Goal: Task Accomplishment & Management: Use online tool/utility

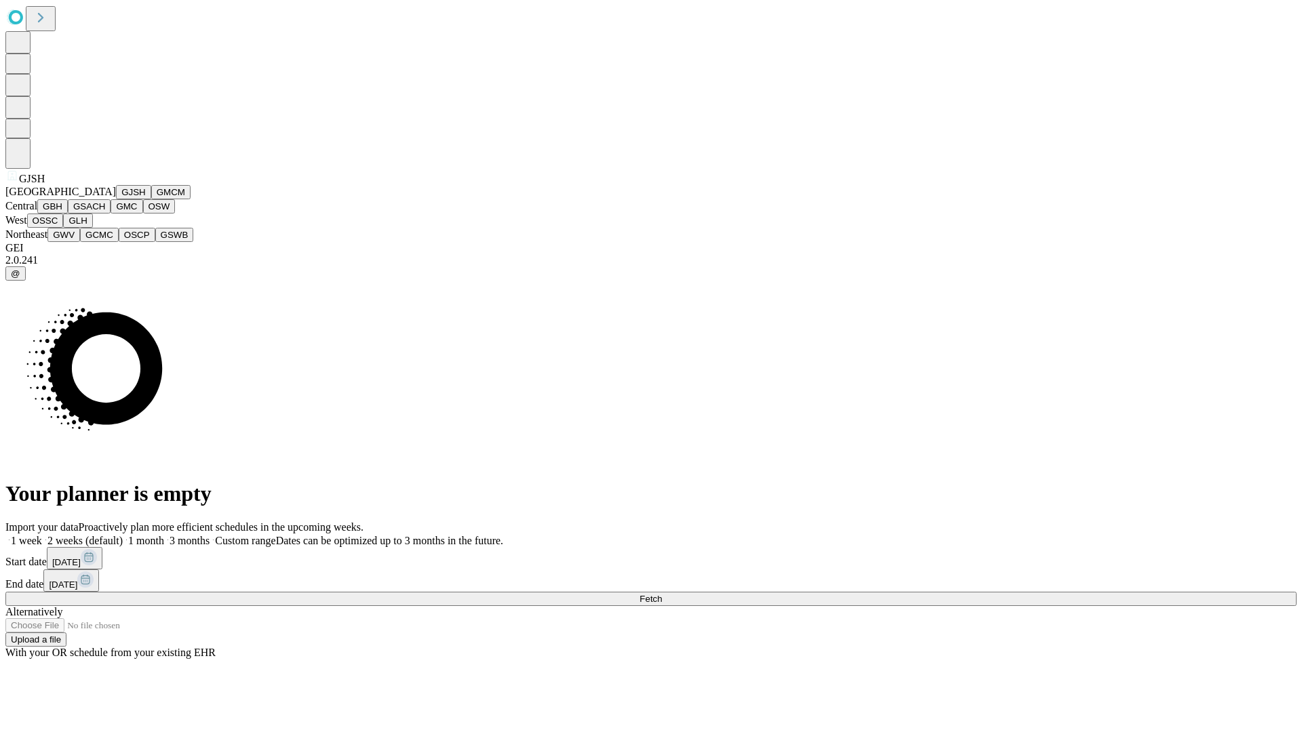
click at [116, 199] on button "GJSH" at bounding box center [133, 192] width 35 height 14
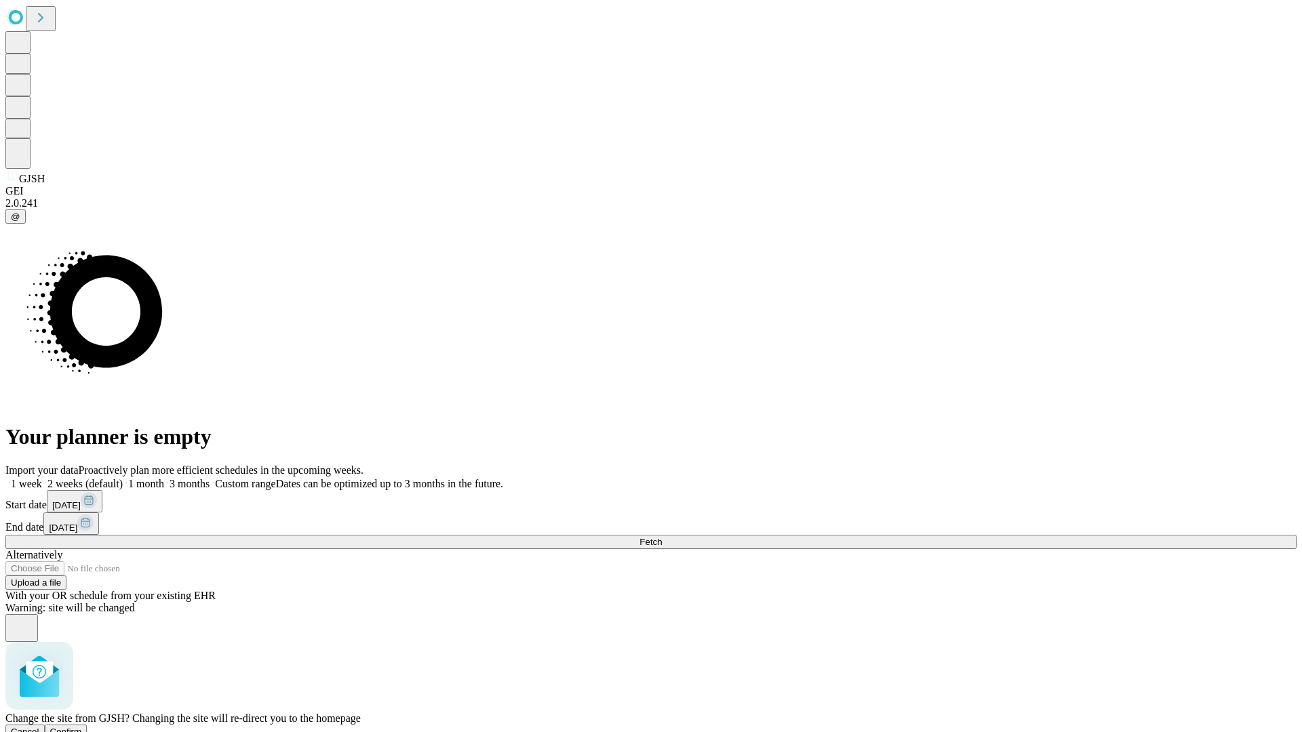
click at [82, 727] on span "Confirm" at bounding box center [66, 732] width 32 height 10
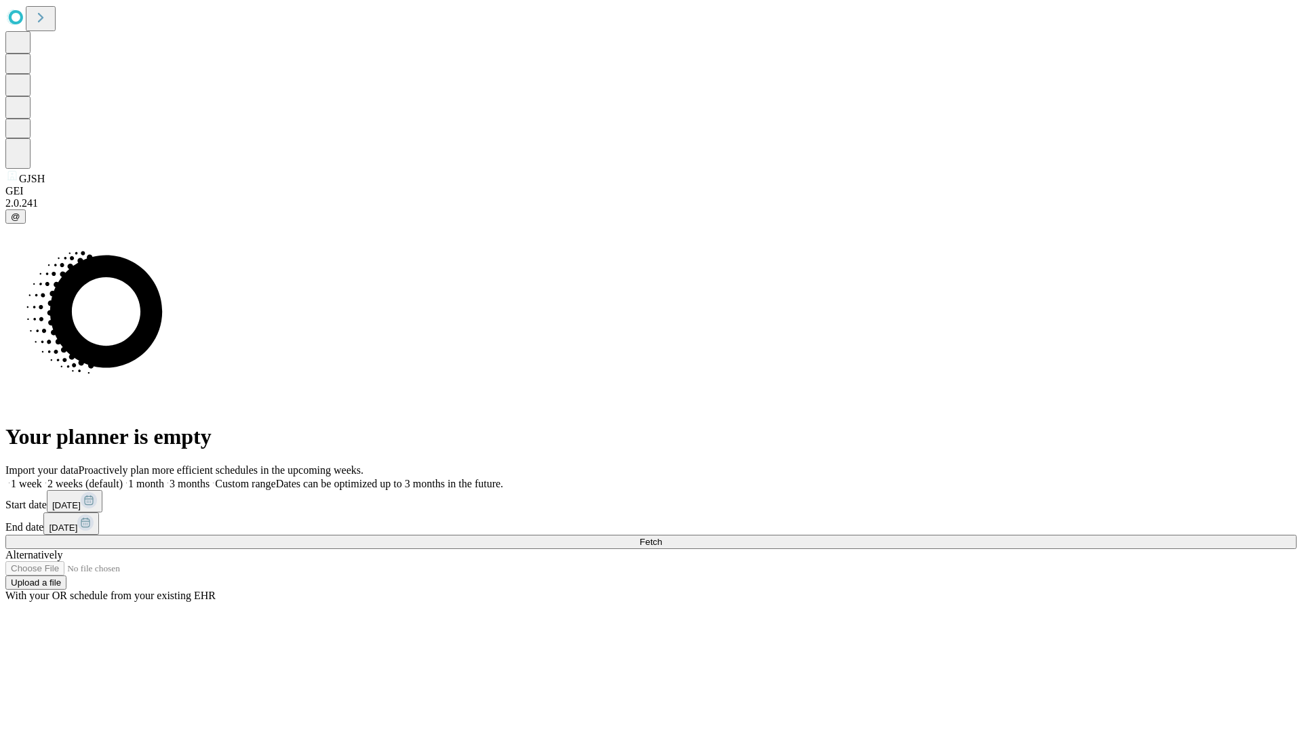
click at [164, 478] on label "1 month" at bounding box center [143, 484] width 41 height 12
click at [662, 537] on span "Fetch" at bounding box center [650, 542] width 22 height 10
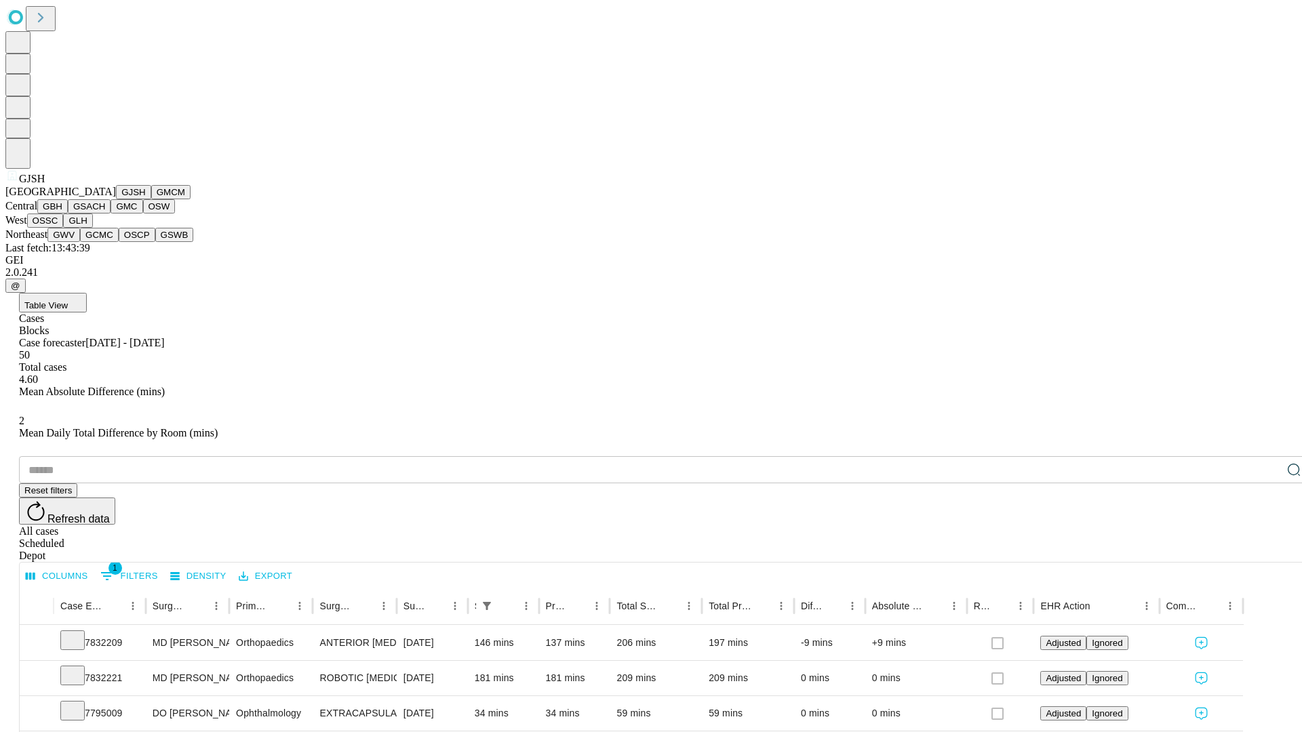
click at [151, 199] on button "GMCM" at bounding box center [170, 192] width 39 height 14
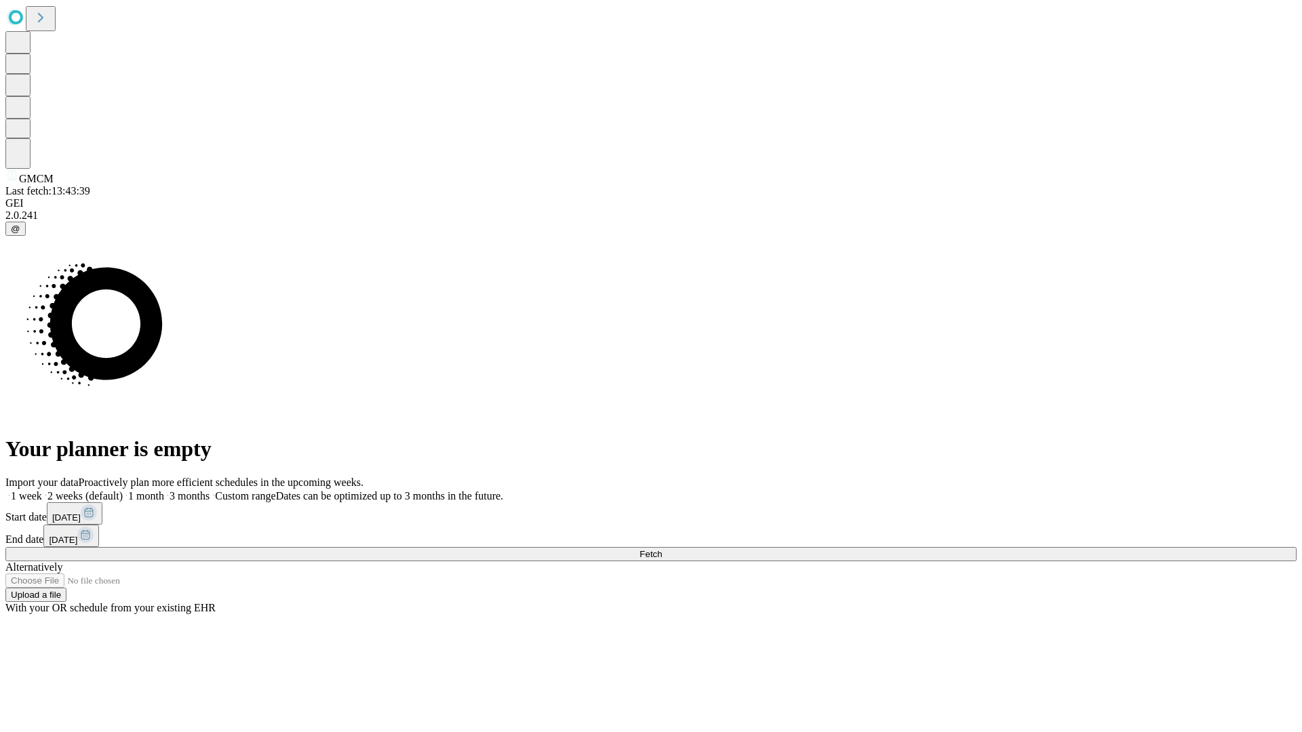
click at [164, 490] on label "1 month" at bounding box center [143, 496] width 41 height 12
click at [662, 549] on span "Fetch" at bounding box center [650, 554] width 22 height 10
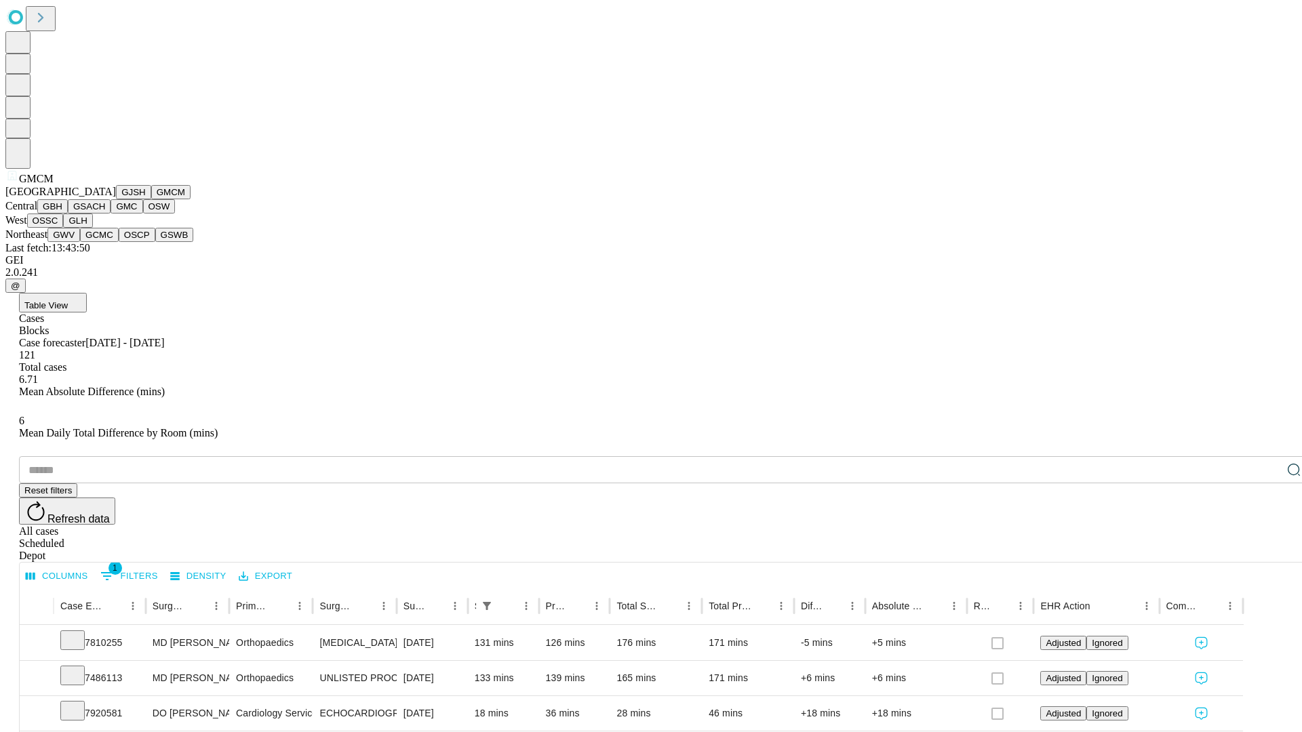
click at [68, 214] on button "GBH" at bounding box center [52, 206] width 31 height 14
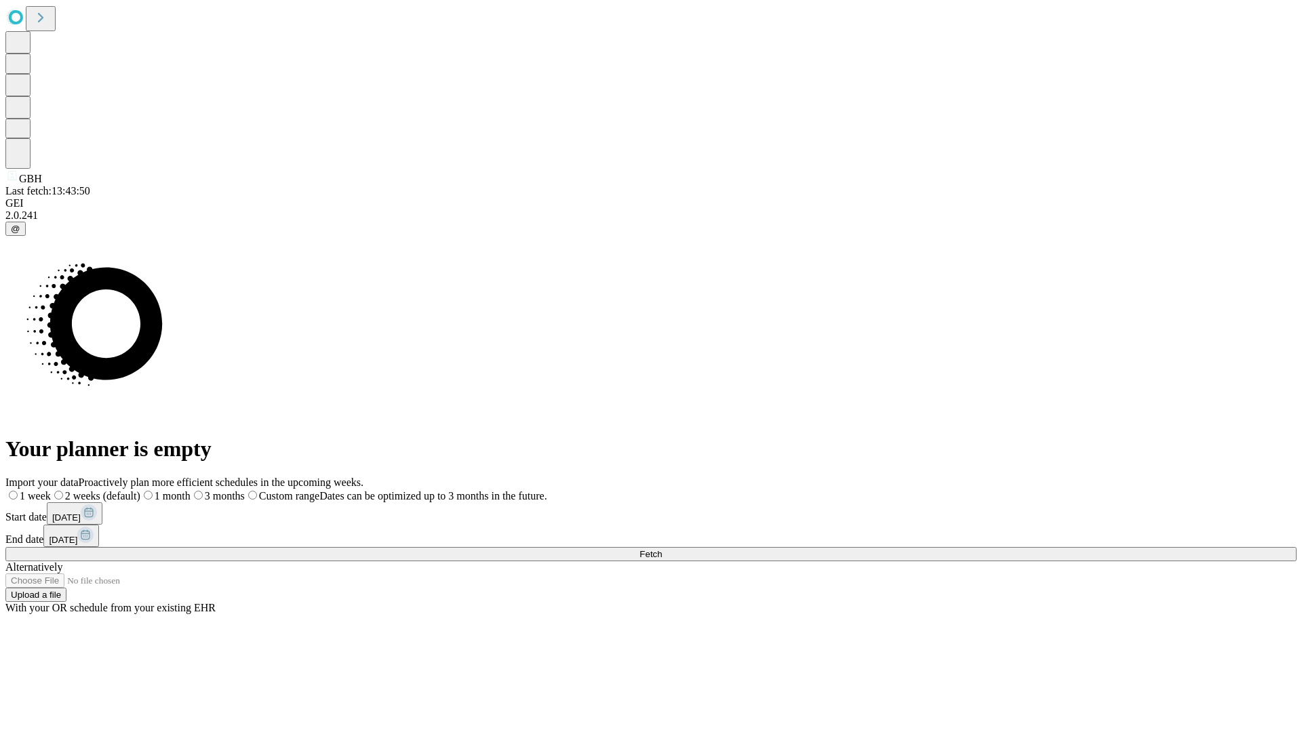
click at [191, 490] on label "1 month" at bounding box center [165, 496] width 50 height 12
click at [662, 549] on span "Fetch" at bounding box center [650, 554] width 22 height 10
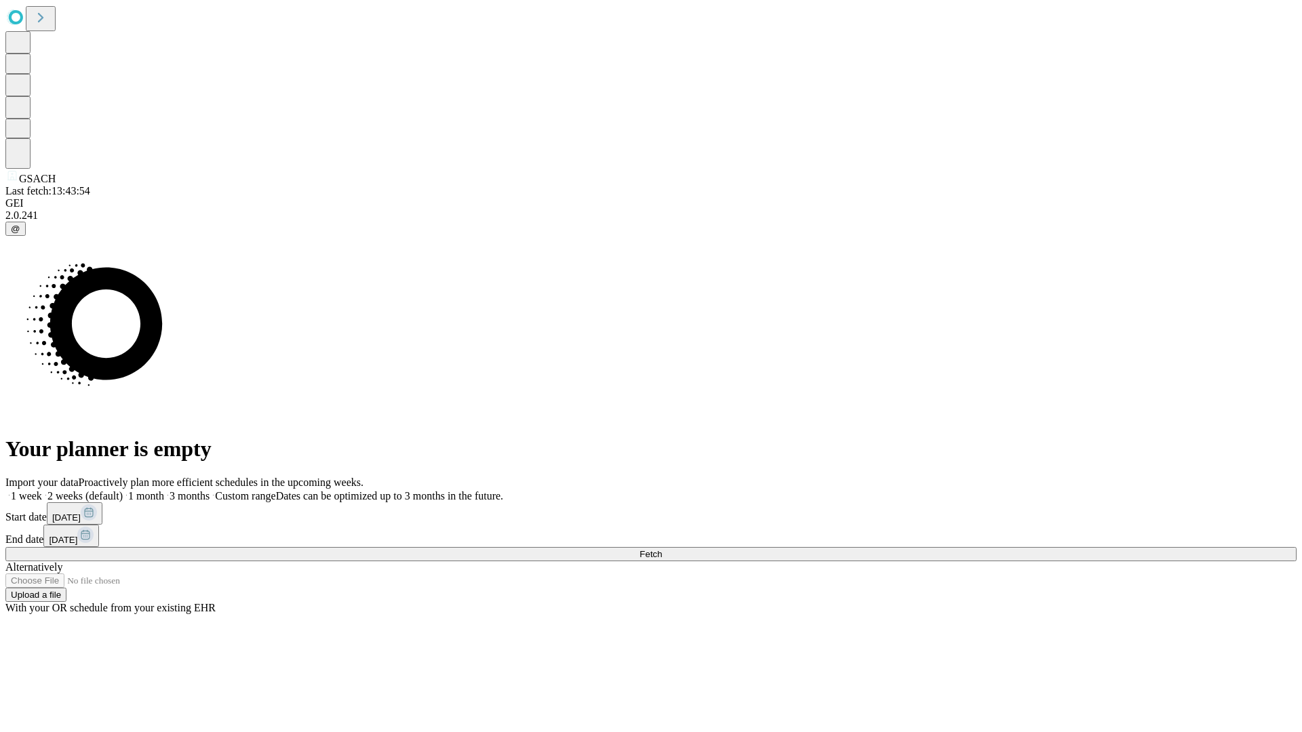
click at [164, 490] on label "1 month" at bounding box center [143, 496] width 41 height 12
click at [662, 549] on span "Fetch" at bounding box center [650, 554] width 22 height 10
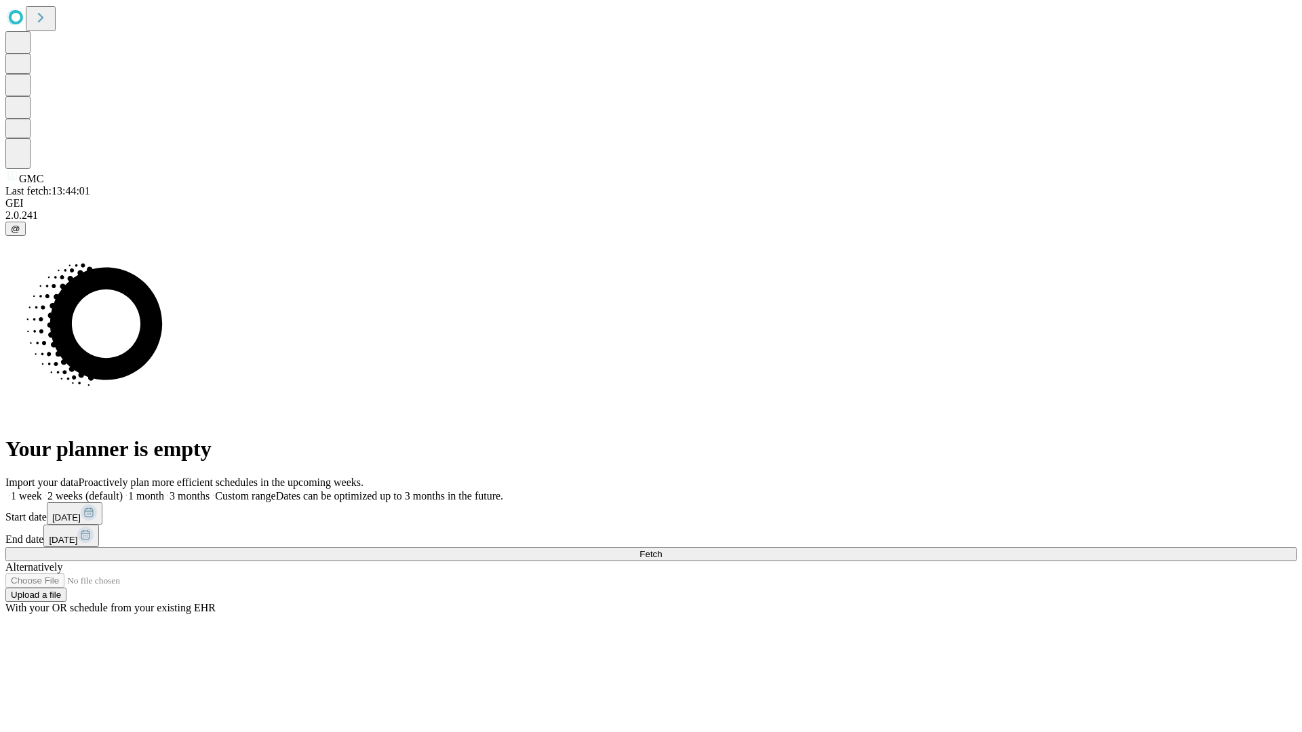
click at [164, 490] on label "1 month" at bounding box center [143, 496] width 41 height 12
click at [662, 549] on span "Fetch" at bounding box center [650, 554] width 22 height 10
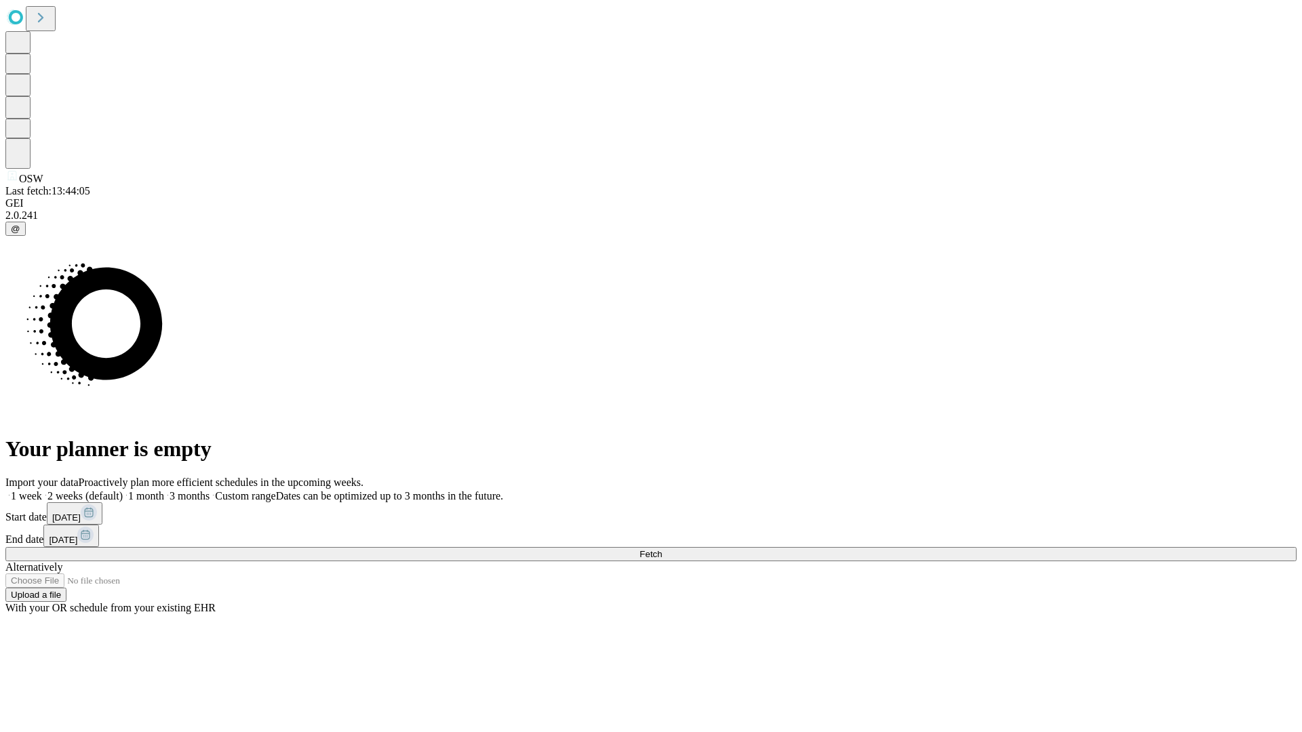
click at [164, 490] on label "1 month" at bounding box center [143, 496] width 41 height 12
click at [662, 549] on span "Fetch" at bounding box center [650, 554] width 22 height 10
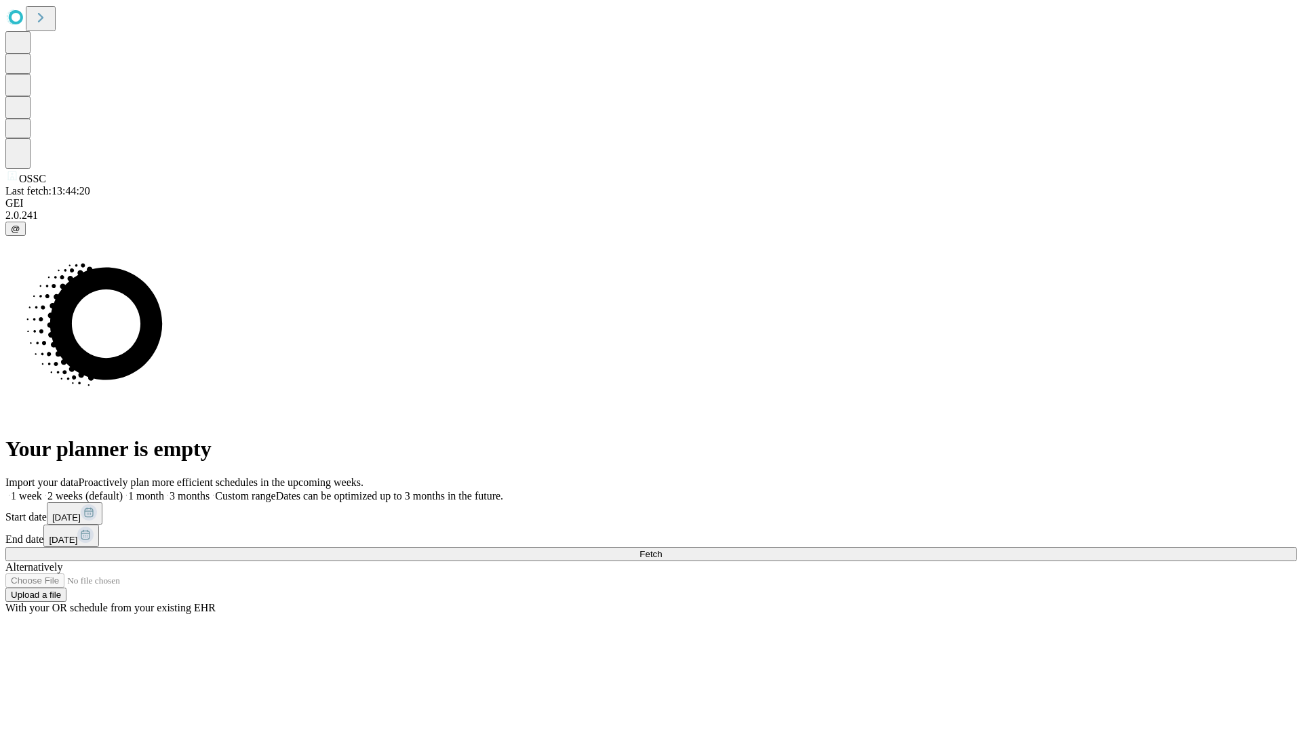
click at [164, 490] on label "1 month" at bounding box center [143, 496] width 41 height 12
click at [662, 549] on span "Fetch" at bounding box center [650, 554] width 22 height 10
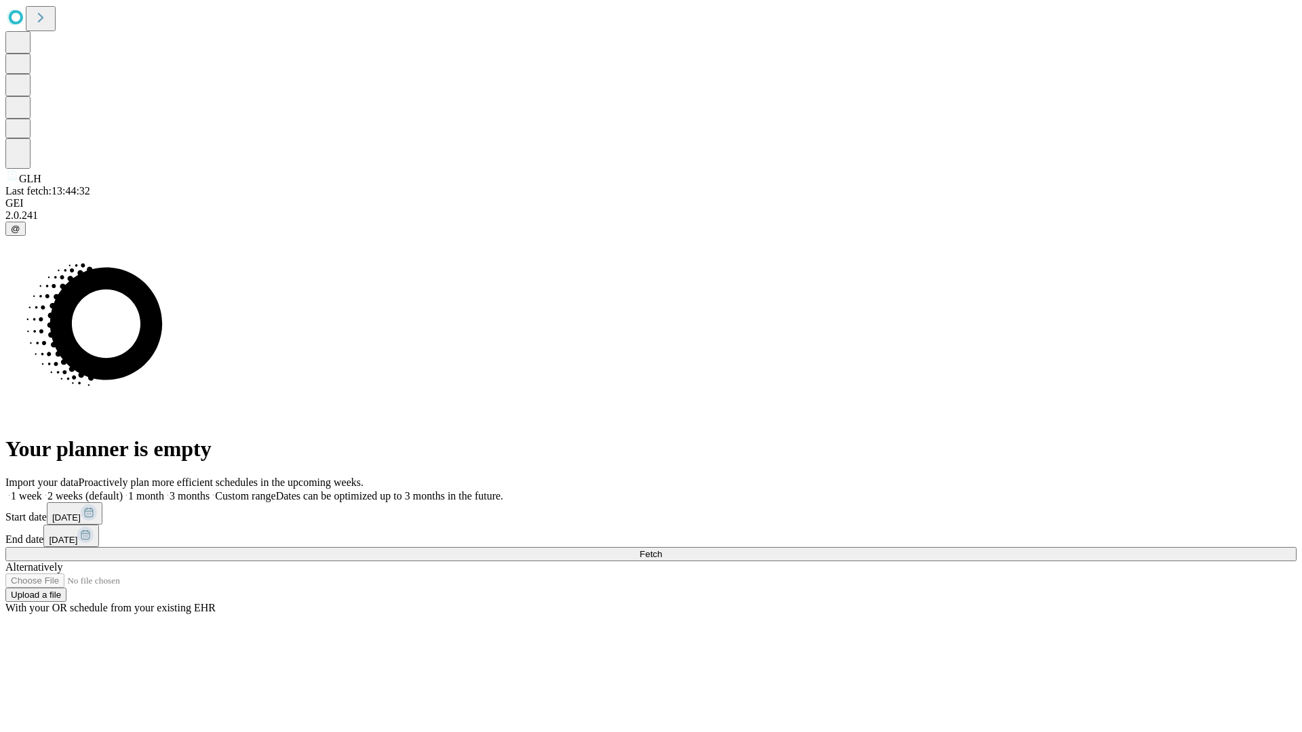
click at [164, 490] on label "1 month" at bounding box center [143, 496] width 41 height 12
click at [662, 549] on span "Fetch" at bounding box center [650, 554] width 22 height 10
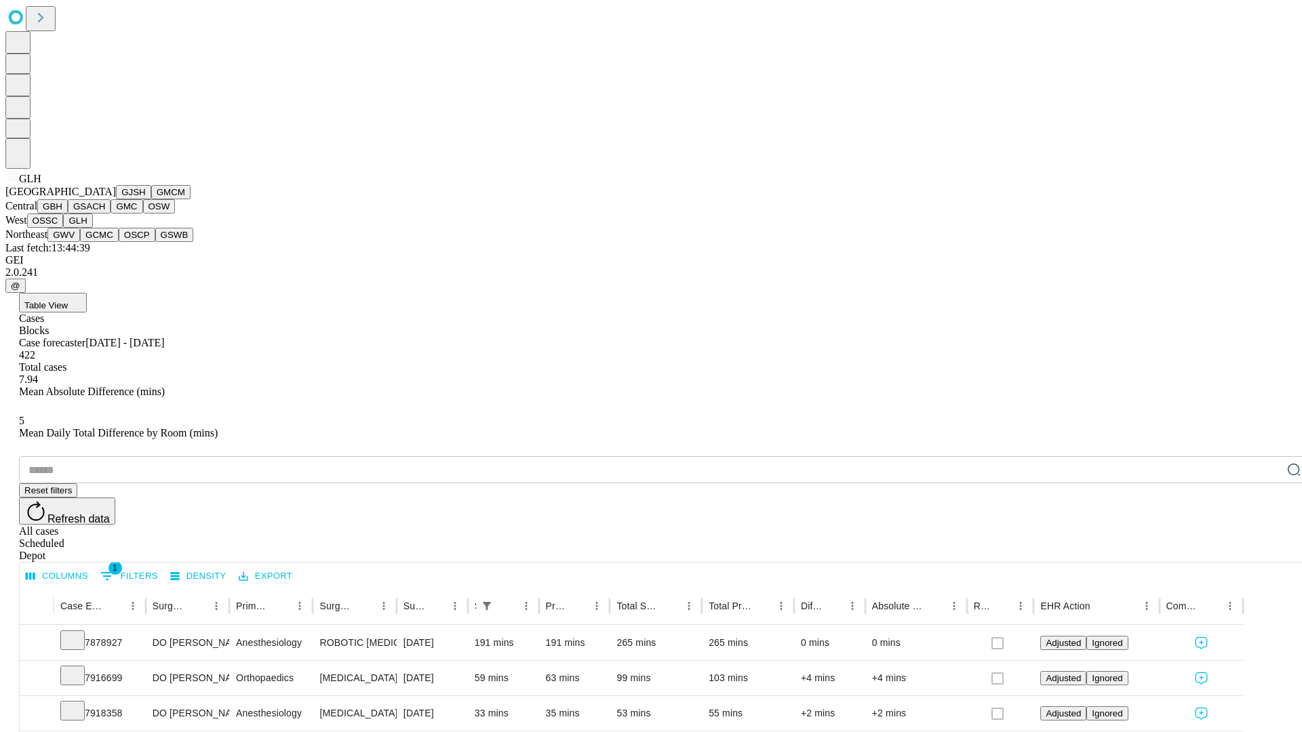
click at [80, 242] on button "GWV" at bounding box center [63, 235] width 33 height 14
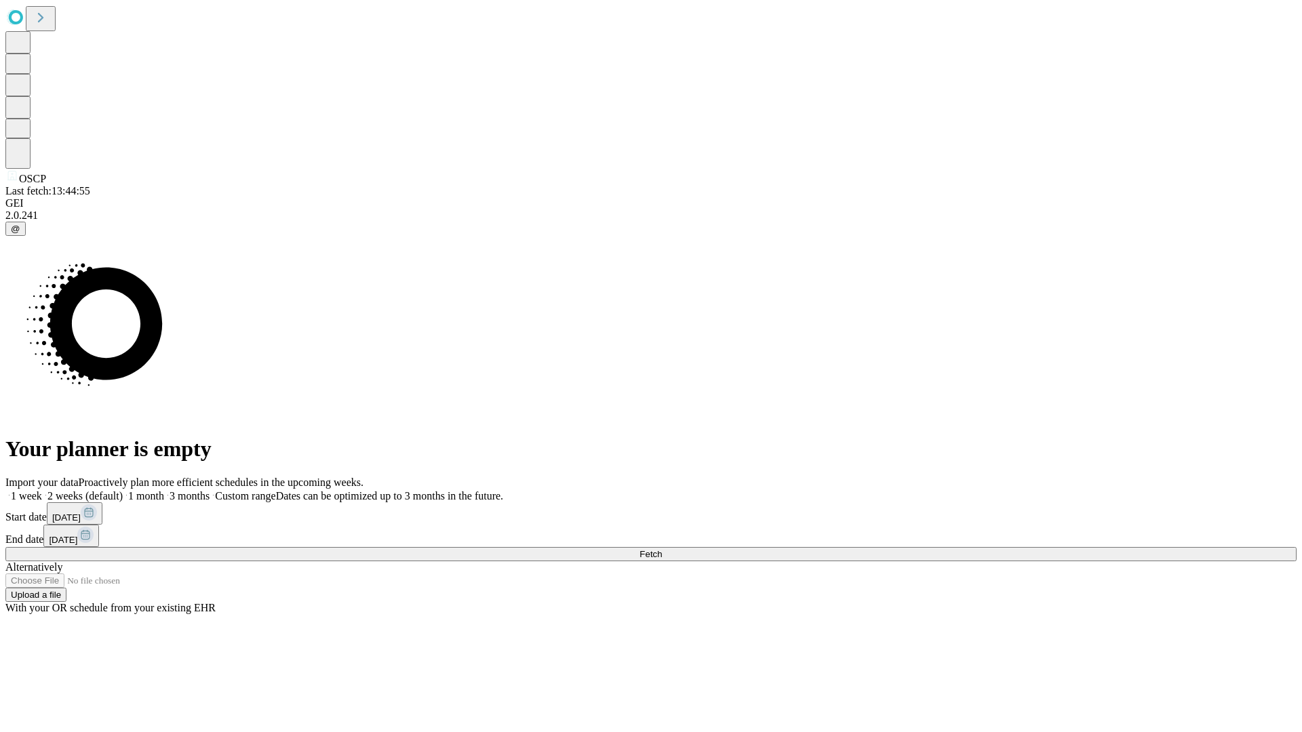
click at [164, 490] on label "1 month" at bounding box center [143, 496] width 41 height 12
click at [662, 549] on span "Fetch" at bounding box center [650, 554] width 22 height 10
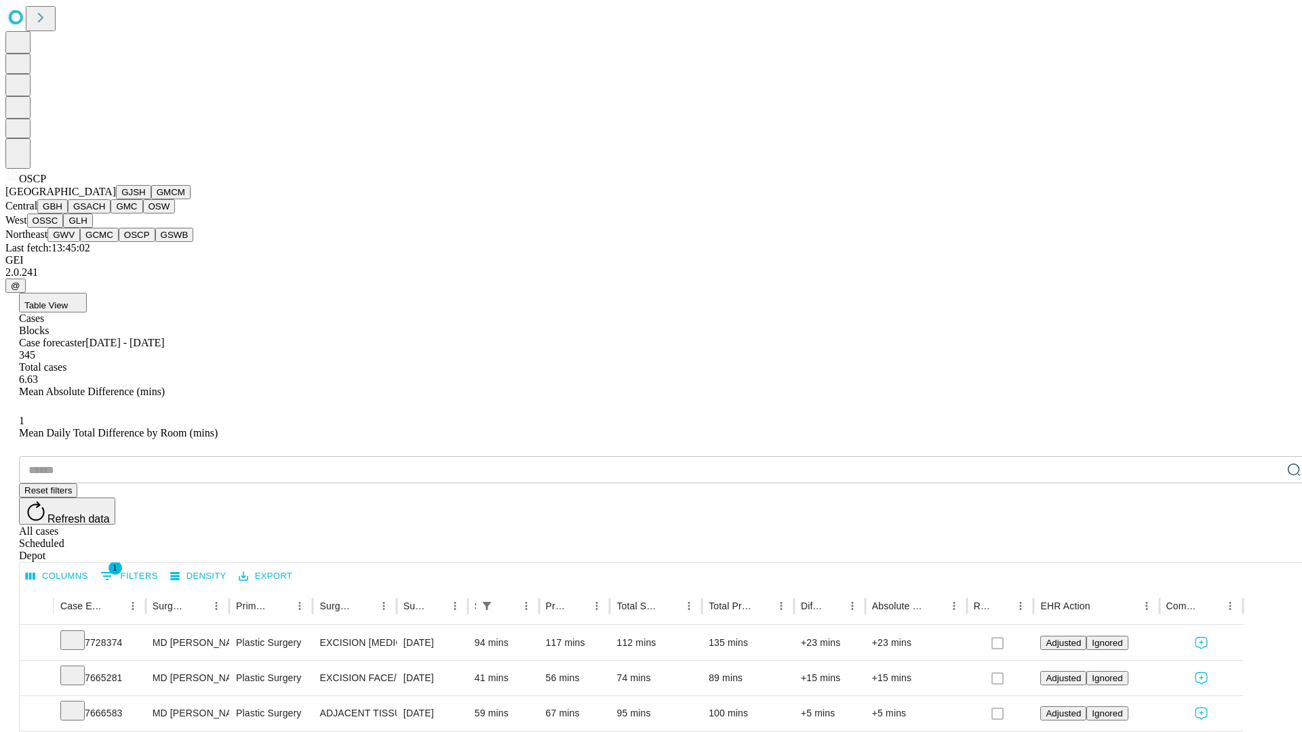
click at [155, 242] on button "GSWB" at bounding box center [174, 235] width 39 height 14
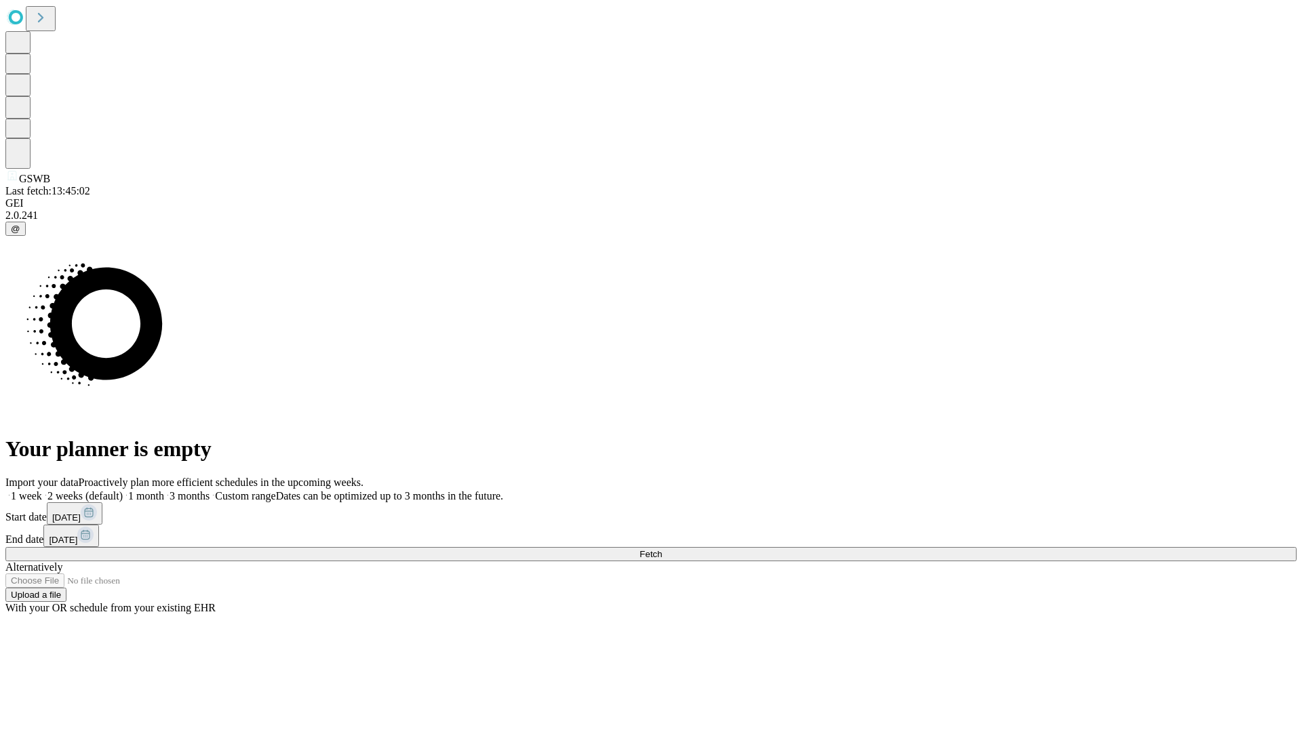
click at [164, 490] on label "1 month" at bounding box center [143, 496] width 41 height 12
click at [662, 549] on span "Fetch" at bounding box center [650, 554] width 22 height 10
